Goal: Task Accomplishment & Management: Use online tool/utility

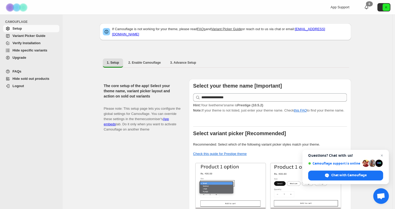
click at [26, 51] on span "Hide specific variants" at bounding box center [30, 50] width 35 height 4
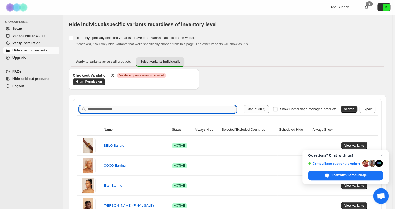
click at [157, 109] on input "Search product name" at bounding box center [162, 109] width 149 height 7
type input "****"
click at [357, 112] on button "Search" at bounding box center [349, 109] width 17 height 7
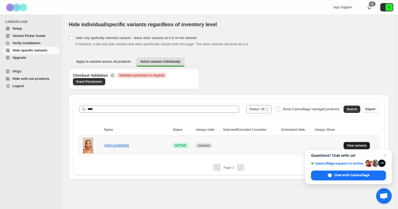
click at [358, 146] on span "View variants" at bounding box center [357, 146] width 20 height 4
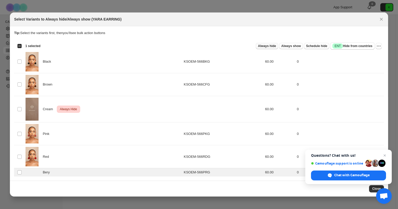
click at [274, 48] on span "Always hide" at bounding box center [267, 46] width 18 height 4
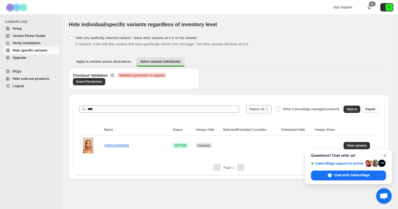
click at [385, 155] on span "Close chat" at bounding box center [385, 156] width 7 height 7
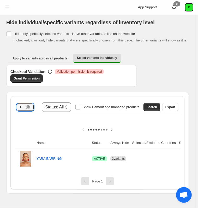
click at [29, 106] on div "**** Clear" at bounding box center [25, 106] width 17 height 7
click at [29, 106] on icon "button" at bounding box center [28, 107] width 4 height 4
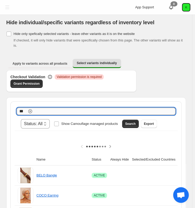
scroll to position [0, 5]
type input "****"
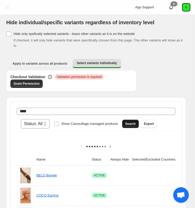
click at [136, 122] on span "Search" at bounding box center [130, 124] width 10 height 4
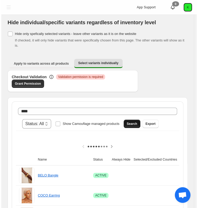
scroll to position [0, 0]
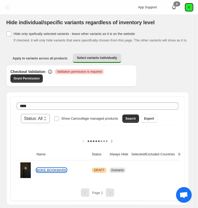
click at [45, 168] on link "BOKE BOOKMARK" at bounding box center [51, 170] width 30 height 4
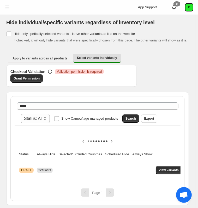
click at [159, 168] on span "View variants" at bounding box center [169, 170] width 20 height 4
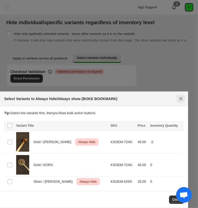
click at [181, 99] on icon "Close" at bounding box center [180, 98] width 3 height 3
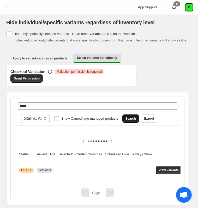
click at [136, 116] on span "Search" at bounding box center [130, 118] width 10 height 4
click at [169, 166] on button "View variants" at bounding box center [168, 170] width 26 height 8
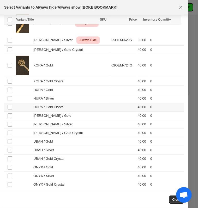
scroll to position [28, 0]
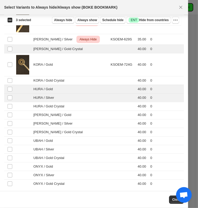
click at [9, 20] on div "Select all 17 product variants 3 selected" at bounding box center [19, 19] width 24 height 5
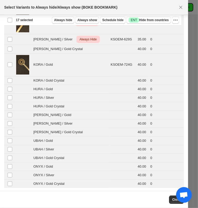
click at [9, 20] on div "Deselect all 17 product variants 17 selected" at bounding box center [20, 19] width 26 height 5
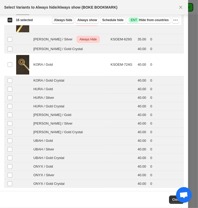
click at [66, 20] on span "Always hide" at bounding box center [63, 20] width 18 height 4
